Goal: Information Seeking & Learning: Learn about a topic

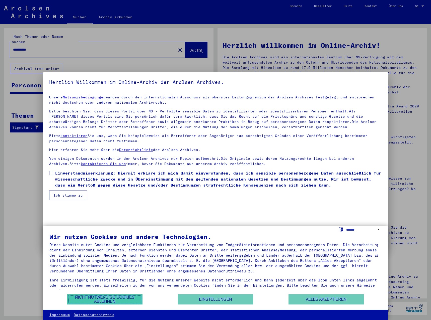
click at [122, 302] on button "Nicht notwendige Cookies ablehnen" at bounding box center [104, 300] width 75 height 10
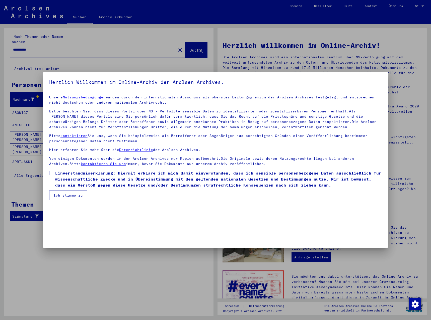
click at [418, 7] on div at bounding box center [215, 160] width 431 height 320
drag, startPoint x: 312, startPoint y: 175, endPoint x: 140, endPoint y: 201, distance: 173.9
click at [143, 202] on mat-dialog-container "Herzlich Willkommen im Online-Archiv der Arolsen Archives. Unsere Nutzungsbedin…" at bounding box center [215, 160] width 345 height 176
click at [77, 193] on button "Ich stimme zu" at bounding box center [68, 196] width 38 height 10
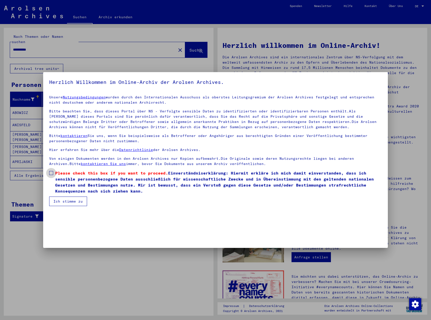
click at [68, 177] on span "Please check this box if you want to proceed. Einverständniserklärung: Hiermit …" at bounding box center [218, 182] width 326 height 24
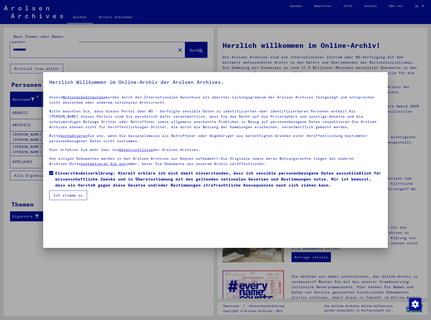
click at [65, 195] on button "Ich stimme zu" at bounding box center [68, 196] width 38 height 10
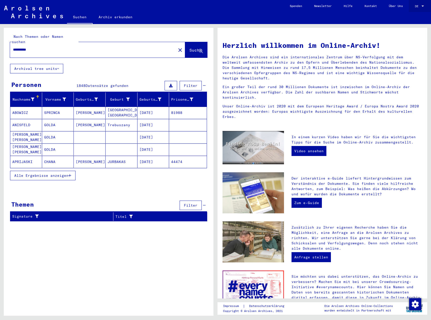
click at [416, 7] on span "DE" at bounding box center [418, 7] width 6 height 4
click at [411, 10] on span "English" at bounding box center [410, 9] width 12 height 4
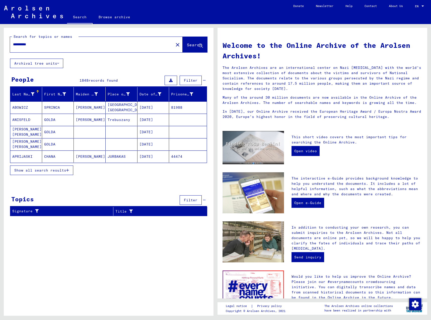
click at [65, 168] on span "Show all search results" at bounding box center [40, 170] width 52 height 5
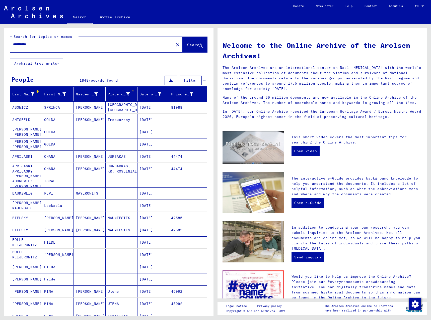
click at [126, 94] on icon at bounding box center [128, 95] width 4 height 4
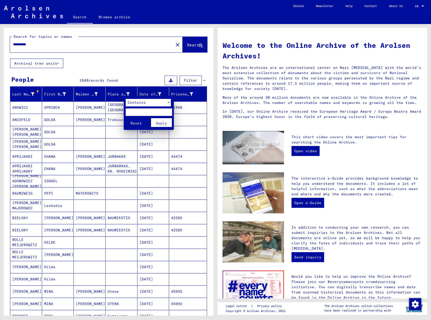
click at [145, 103] on span "Contains" at bounding box center [137, 102] width 18 height 5
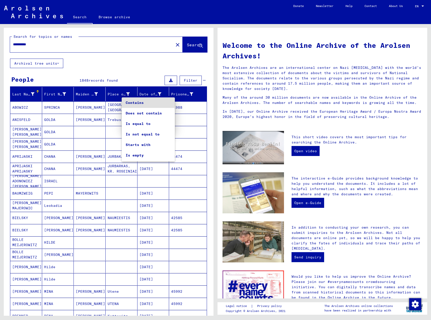
click at [129, 50] on div at bounding box center [215, 160] width 431 height 320
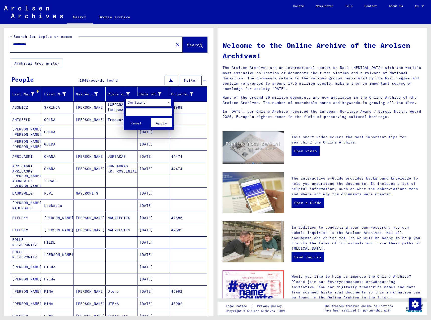
click at [146, 112] on input "text" at bounding box center [149, 113] width 46 height 8
type input "******"
click at [126, 118] on button "Reset" at bounding box center [136, 122] width 21 height 9
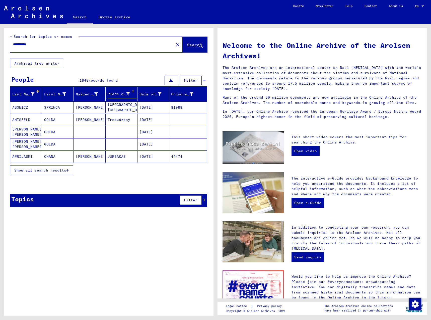
click at [121, 93] on div "Place of Birth" at bounding box center [119, 94] width 22 height 5
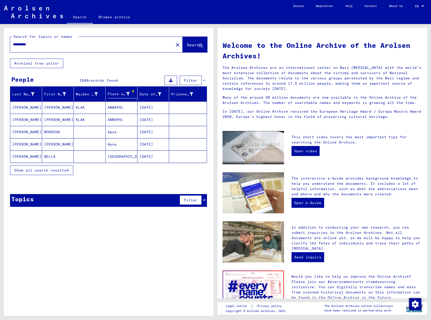
click at [128, 94] on icon at bounding box center [128, 94] width 4 height 4
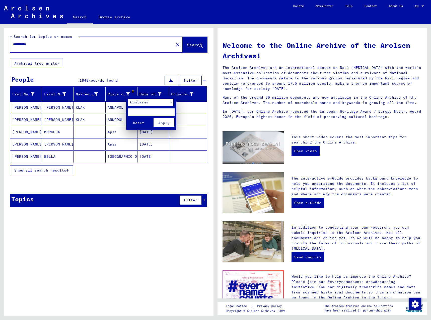
click at [151, 113] on input "text" at bounding box center [151, 113] width 46 height 8
type input "******"
click at [163, 125] on span "Apply" at bounding box center [163, 123] width 11 height 5
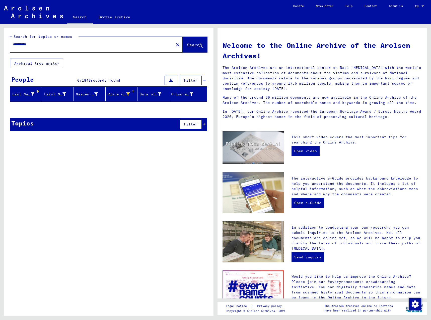
click at [129, 93] on icon at bounding box center [128, 95] width 4 height 4
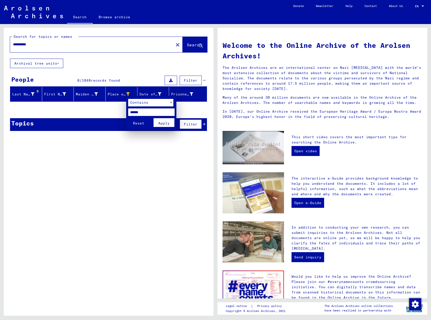
drag, startPoint x: 153, startPoint y: 113, endPoint x: 65, endPoint y: 109, distance: 88.4
click at [65, 109] on div "Contains ****** Reset Apply" at bounding box center [215, 160] width 431 height 320
type input "******"
click at [168, 121] on span "Apply" at bounding box center [163, 123] width 11 height 5
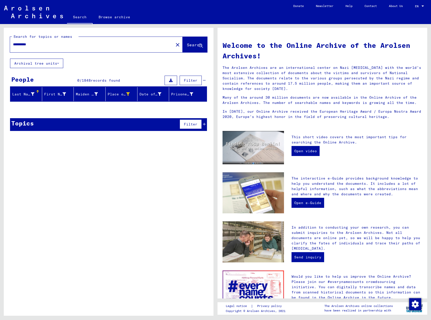
click at [96, 49] on div "**********" at bounding box center [88, 44] width 157 height 11
click at [95, 45] on input "**********" at bounding box center [90, 44] width 154 height 5
type input "*****"
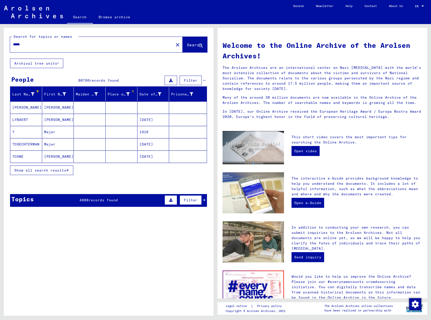
click at [126, 96] on div at bounding box center [128, 94] width 4 height 5
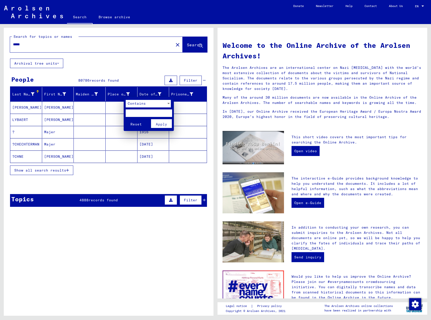
click at [21, 124] on div at bounding box center [215, 160] width 431 height 320
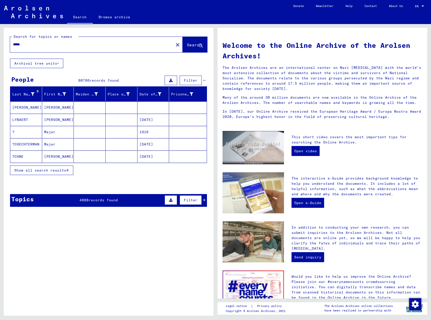
click at [19, 106] on mat-cell "[PERSON_NAME]" at bounding box center [26, 108] width 32 height 12
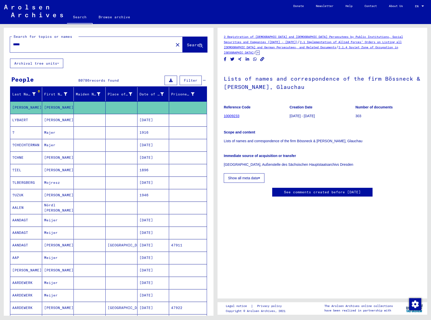
click at [260, 177] on icon at bounding box center [259, 179] width 2 height 4
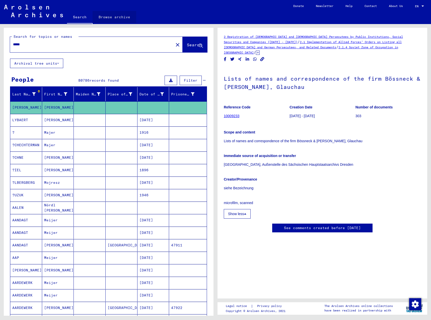
click at [115, 18] on link "Browse archive" at bounding box center [115, 17] width 44 height 12
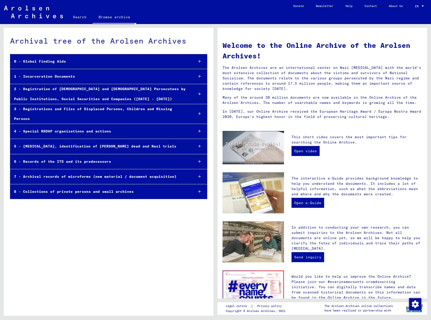
click at [67, 60] on div "0 - Global Finding Aids" at bounding box center [99, 62] width 179 height 10
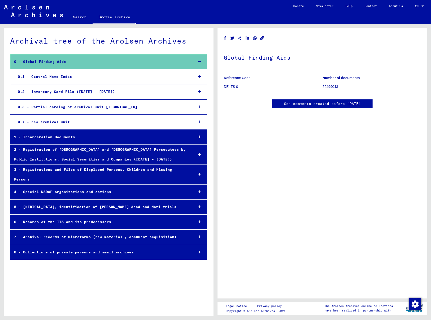
click at [99, 76] on div "0.1 - Central Name Index" at bounding box center [102, 77] width 176 height 10
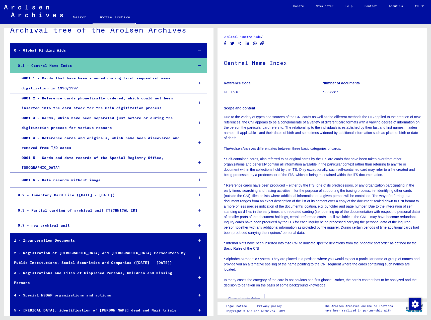
scroll to position [52, 0]
